Goal: Check status: Check status

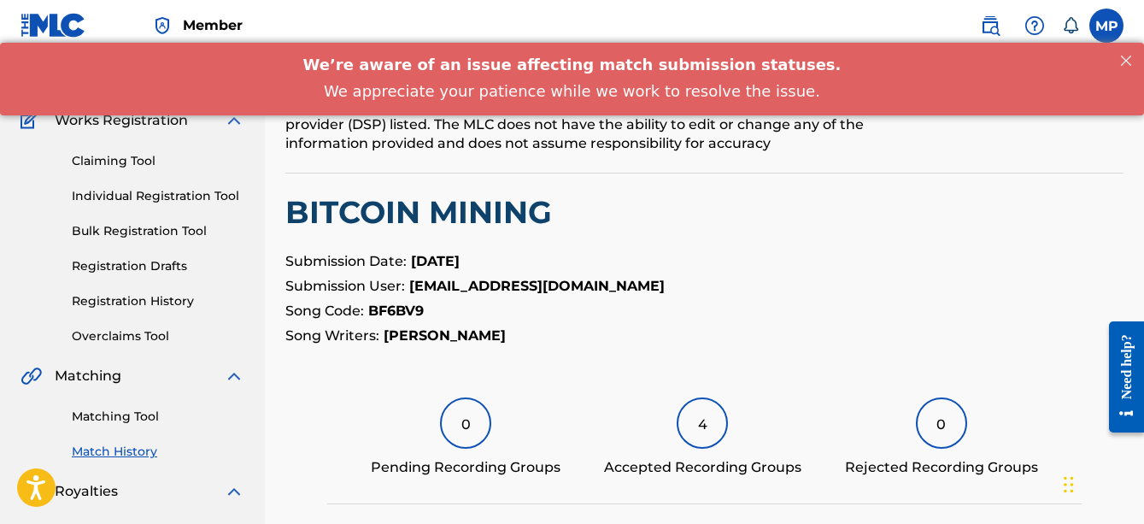
scroll to position [121, 0]
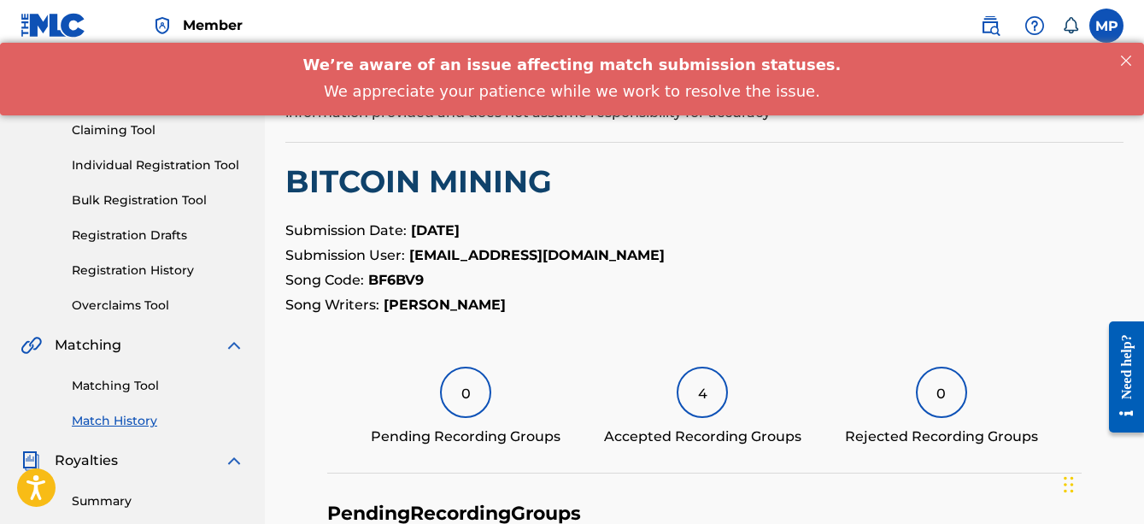
click at [109, 421] on link "Match History" at bounding box center [158, 421] width 173 height 18
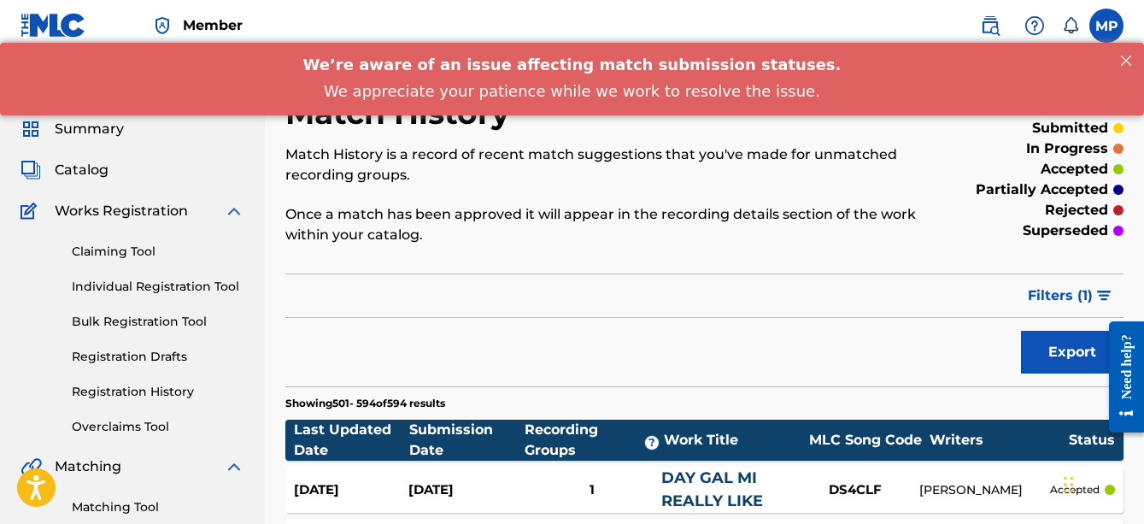
click at [1073, 287] on span "Filters ( 1 )" at bounding box center [1060, 295] width 65 height 21
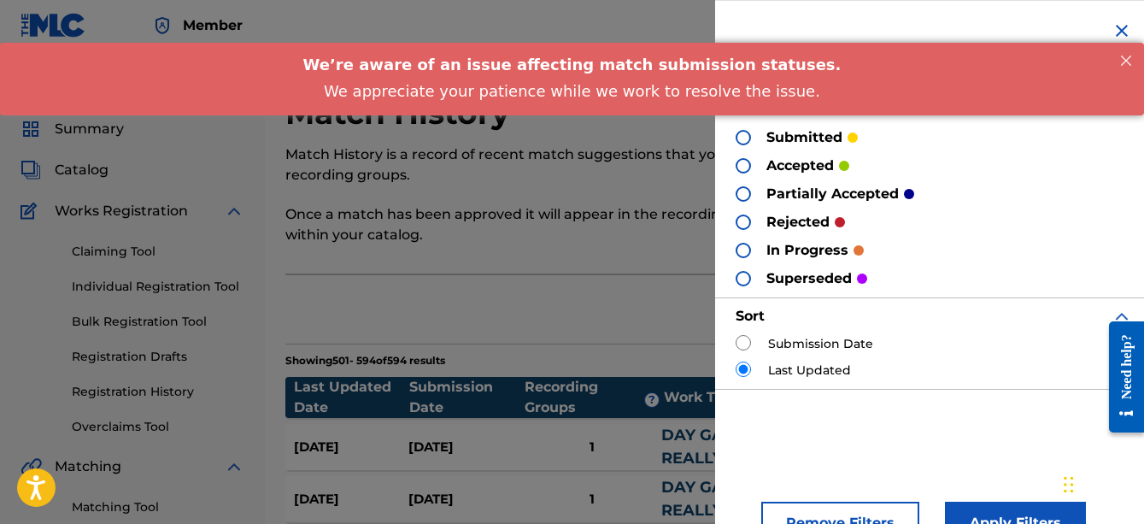
click at [789, 136] on p "submitted" at bounding box center [805, 137] width 76 height 21
click at [746, 139] on div at bounding box center [743, 137] width 15 height 15
click at [749, 340] on input "radio" at bounding box center [743, 342] width 15 height 15
radio input "true"
click at [975, 504] on button "Apply Filters" at bounding box center [1015, 523] width 141 height 43
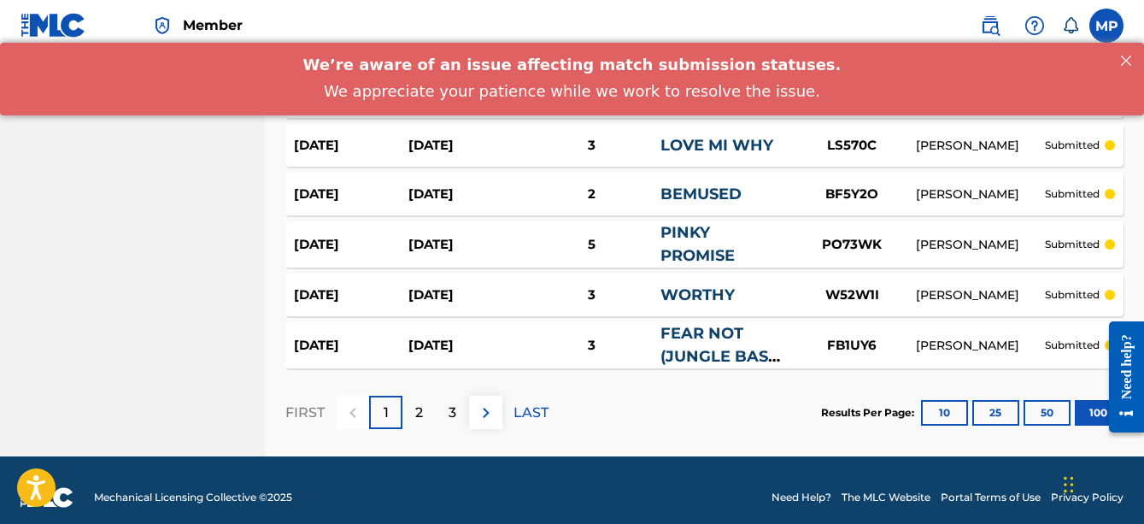
scroll to position [5139, 0]
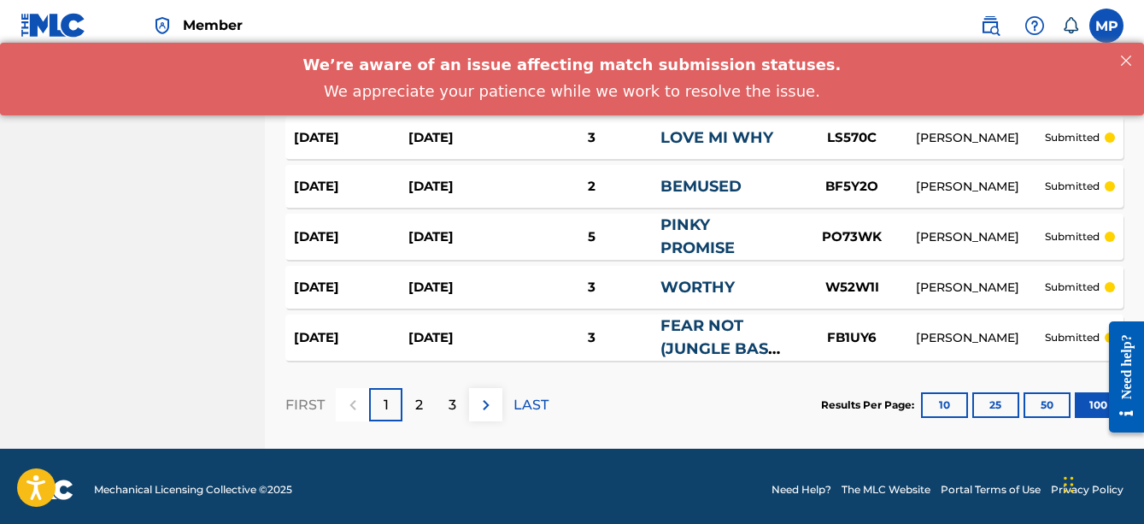
click at [544, 395] on p "LAST" at bounding box center [531, 405] width 35 height 21
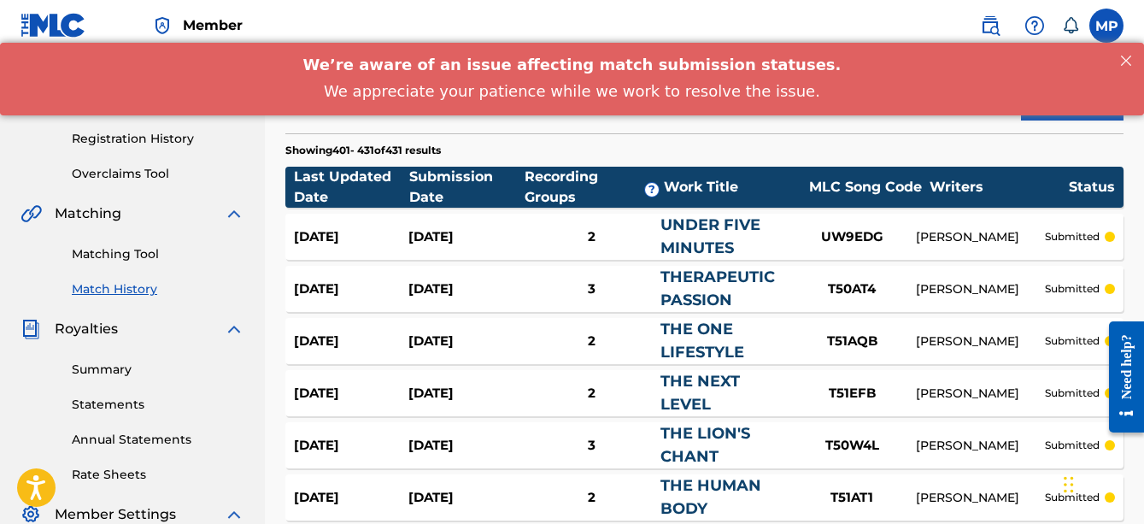
scroll to position [252, 0]
